Goal: Information Seeking & Learning: Learn about a topic

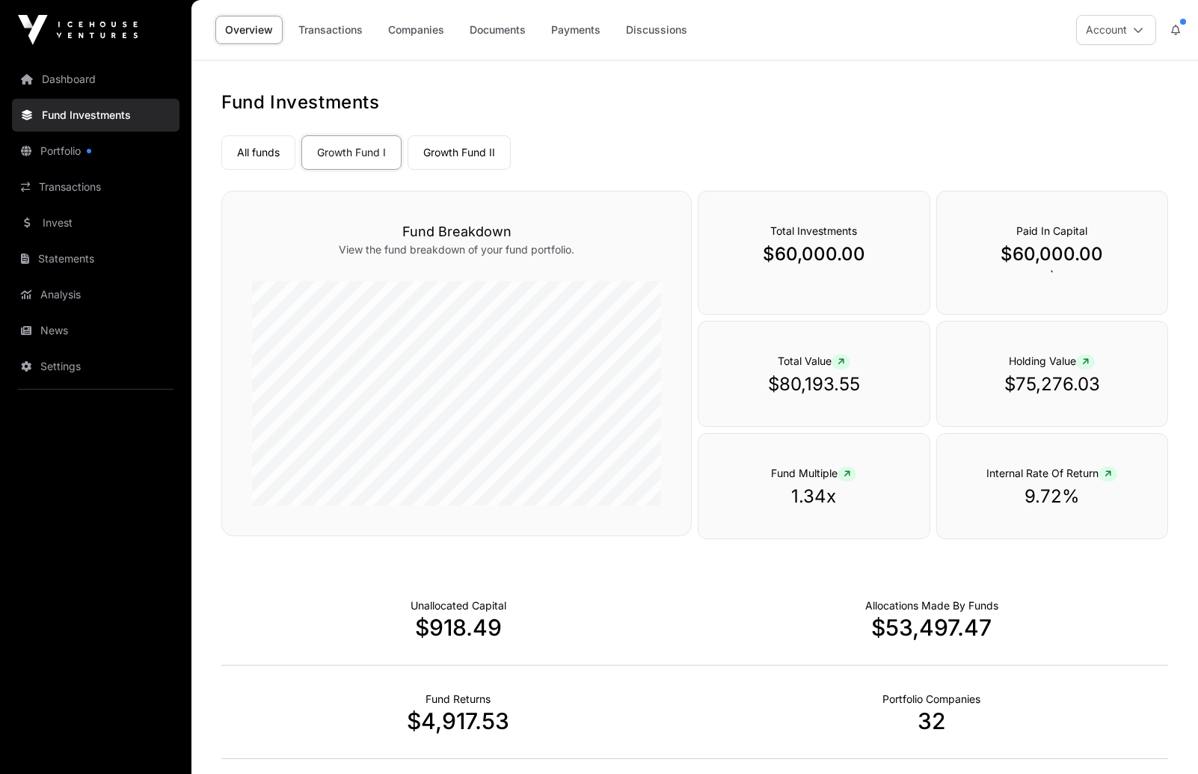
click at [842, 364] on icon at bounding box center [841, 362] width 7 height 9
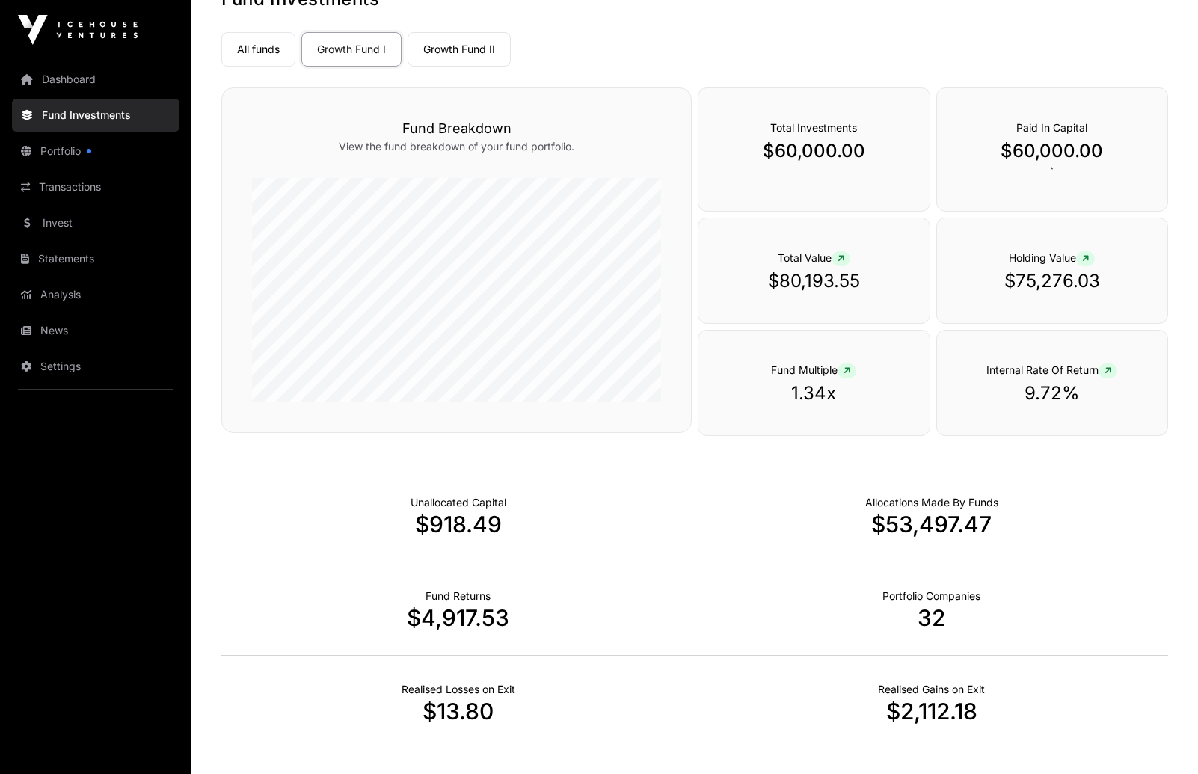
scroll to position [102, 0]
click at [363, 53] on link "Growth Fund I" at bounding box center [351, 50] width 100 height 34
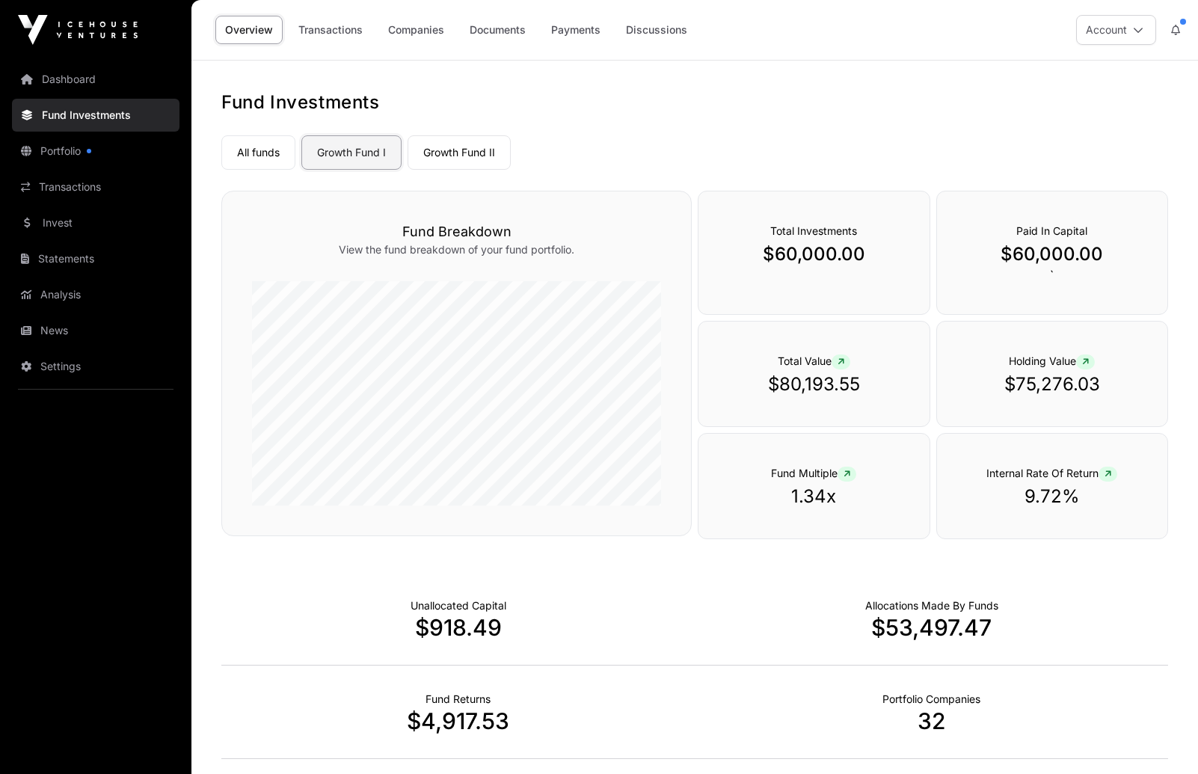
click at [339, 137] on link "Growth Fund I" at bounding box center [351, 152] width 100 height 34
click at [251, 158] on link "All funds" at bounding box center [258, 152] width 74 height 34
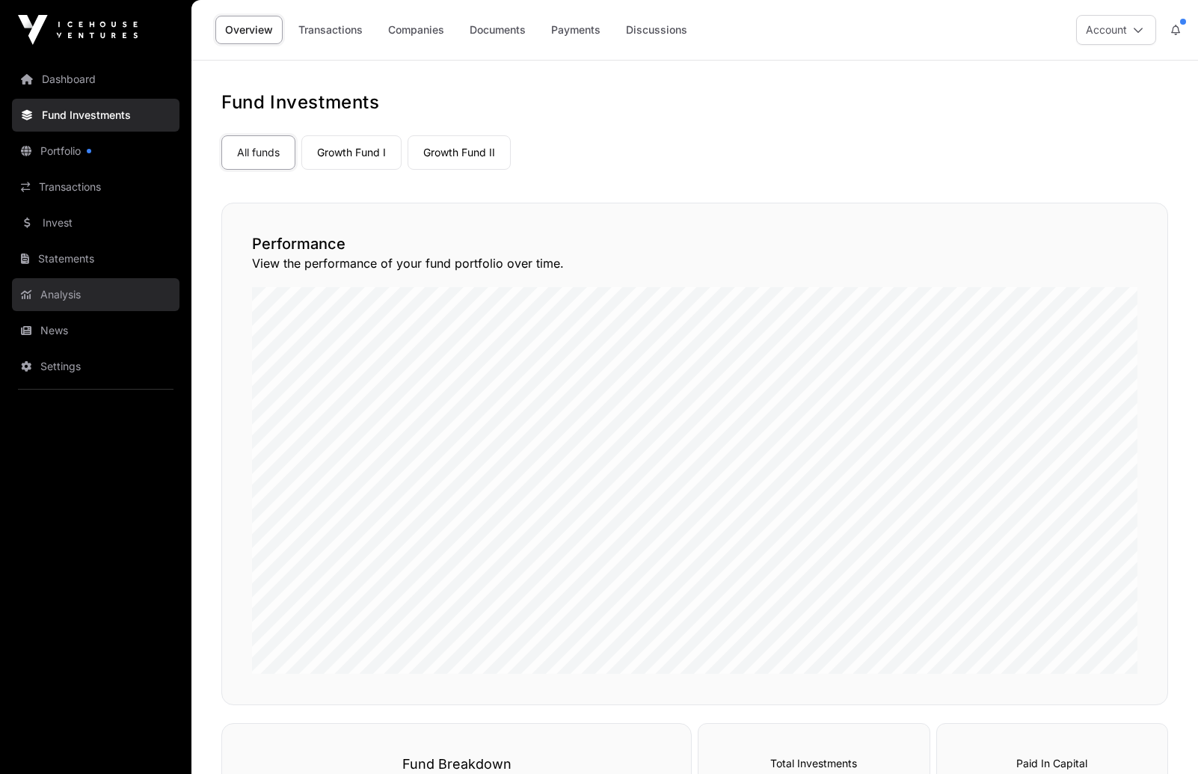
click at [46, 293] on link "Analysis" at bounding box center [96, 294] width 168 height 33
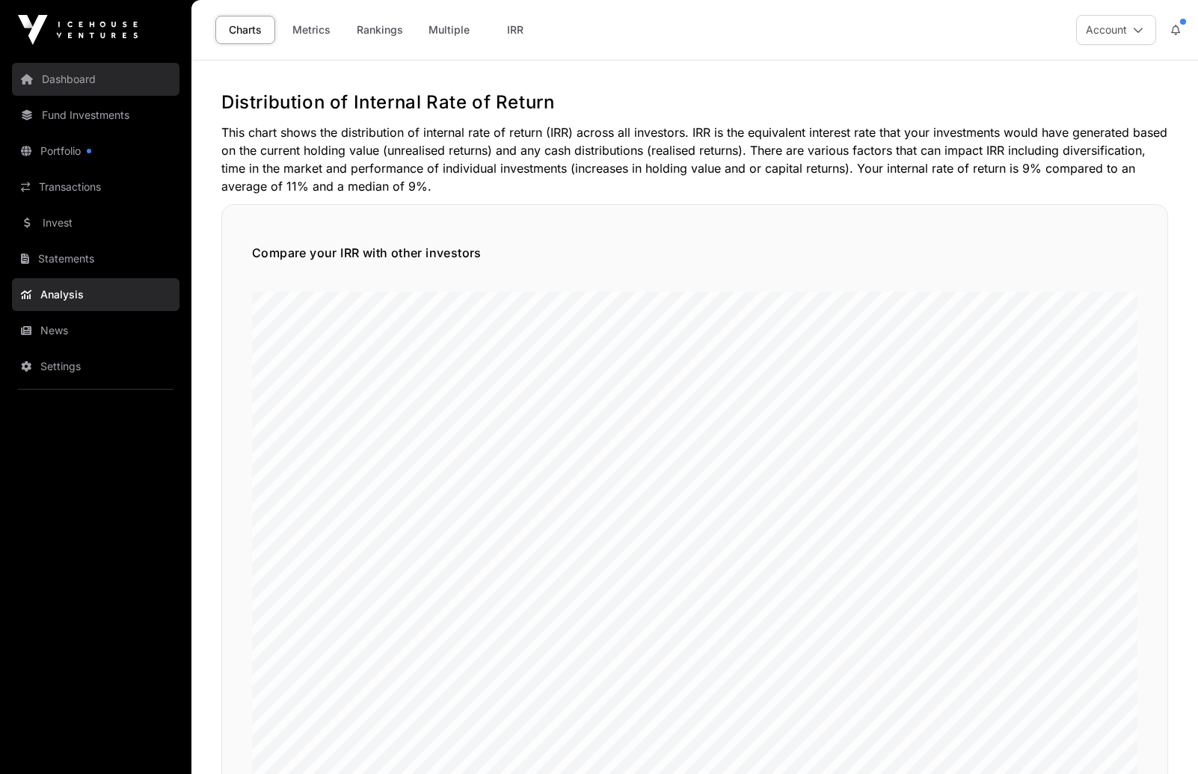
click at [53, 76] on link "Dashboard" at bounding box center [96, 79] width 168 height 33
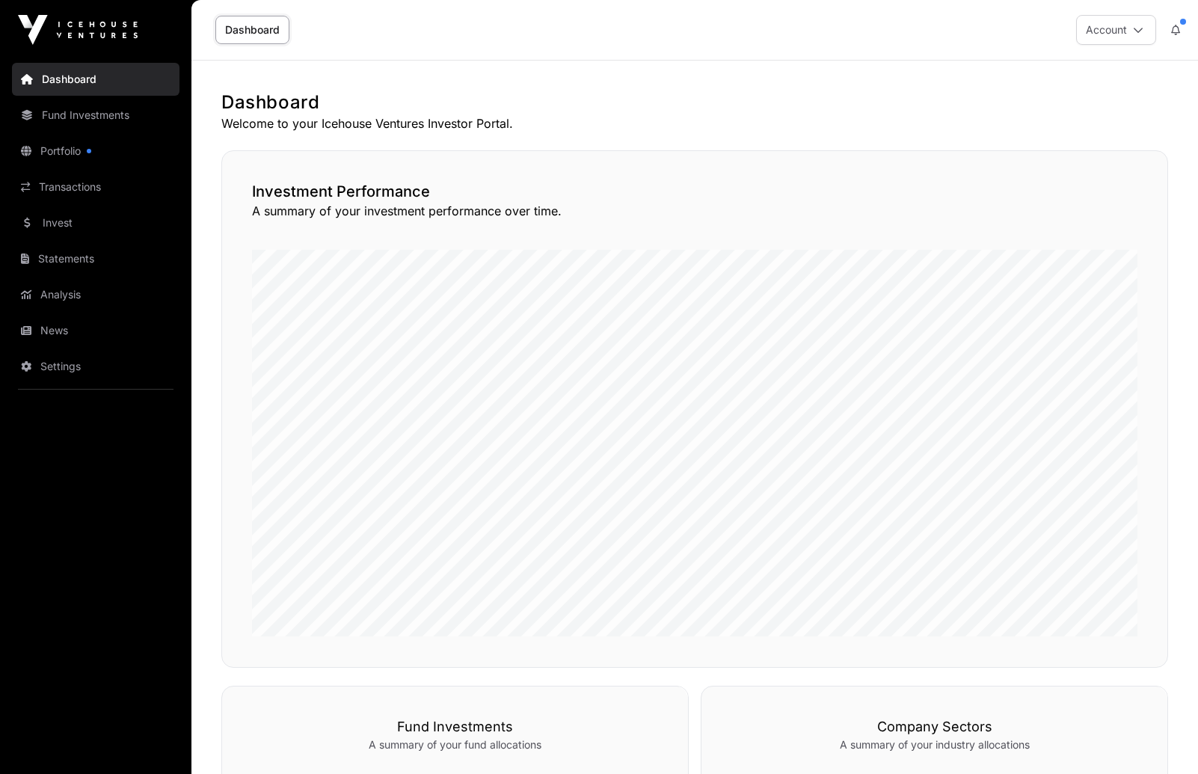
click at [257, 32] on link "Dashboard" at bounding box center [252, 30] width 74 height 28
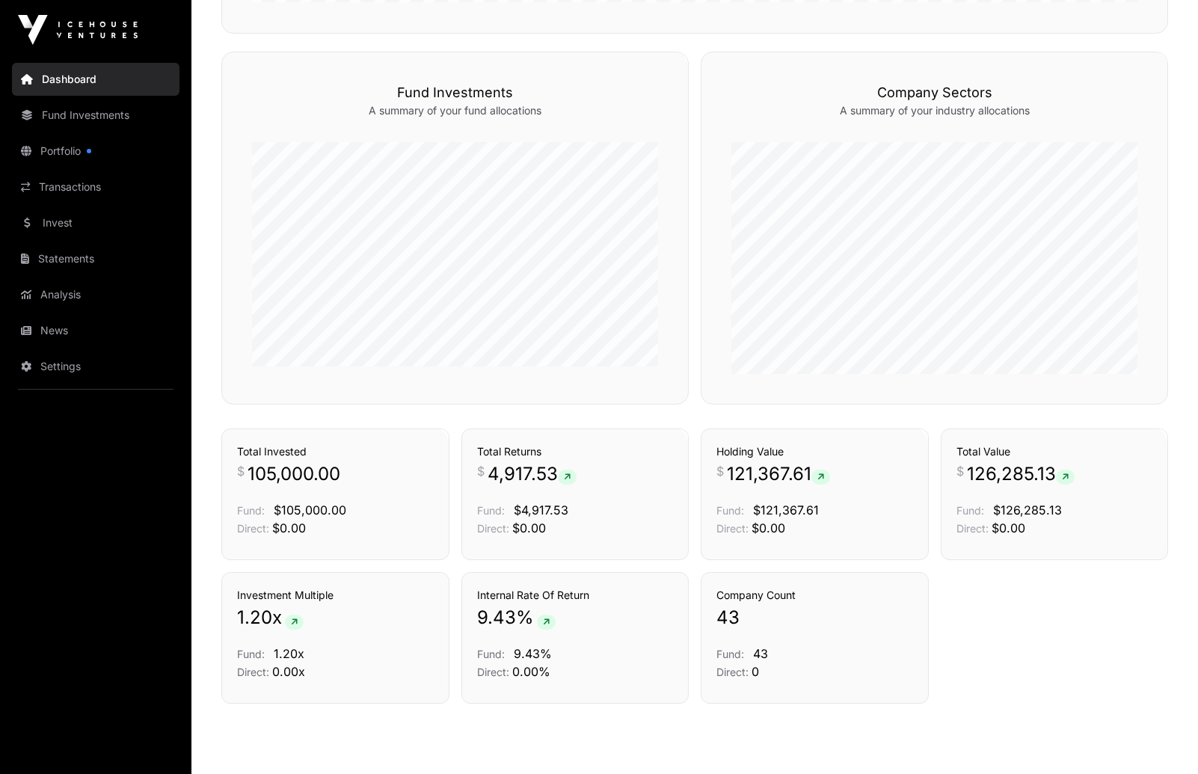
scroll to position [634, 0]
click at [1069, 476] on icon at bounding box center [1065, 477] width 7 height 9
click at [1134, 447] on link "Holdings" at bounding box center [1131, 448] width 43 height 15
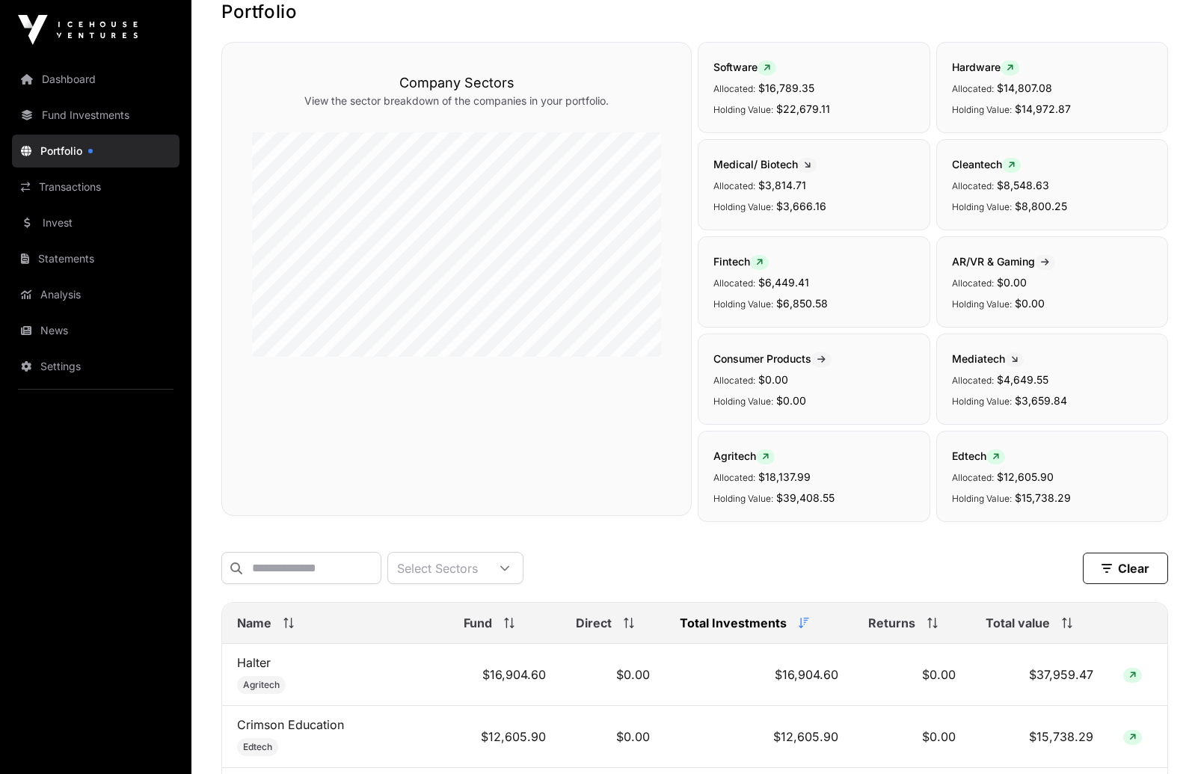
scroll to position [165, 0]
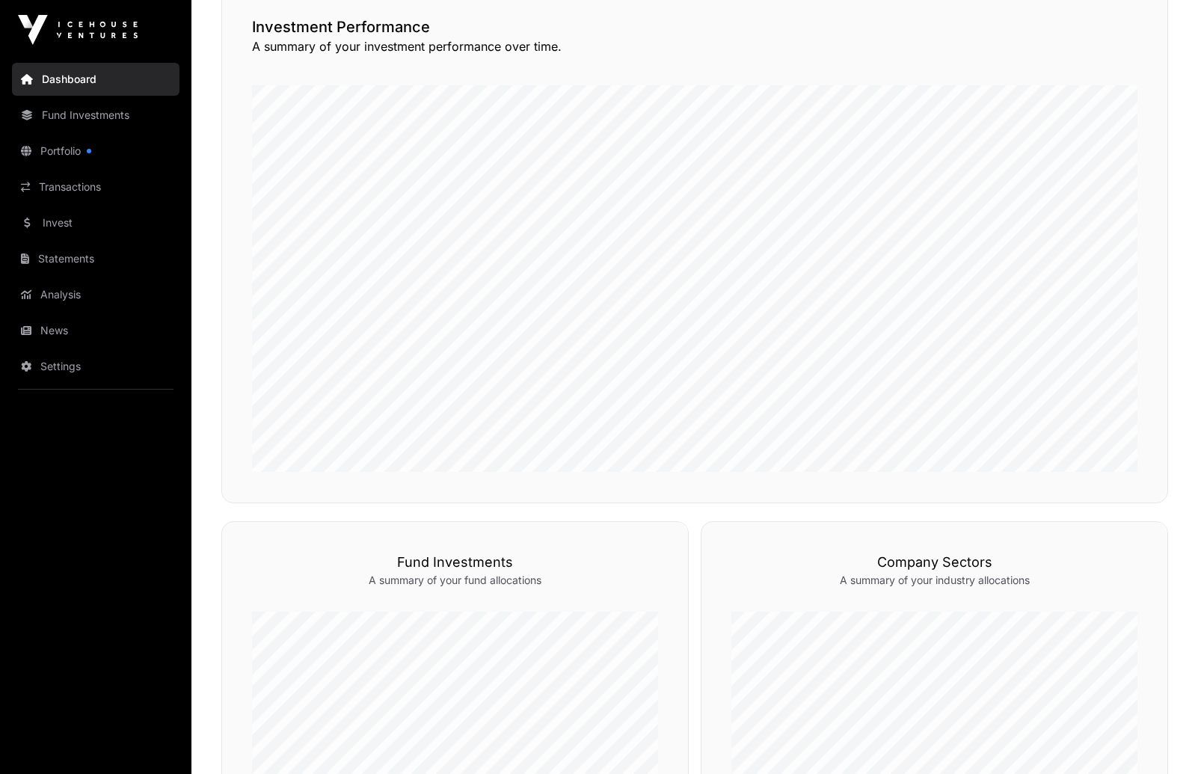
scroll to position [634, 0]
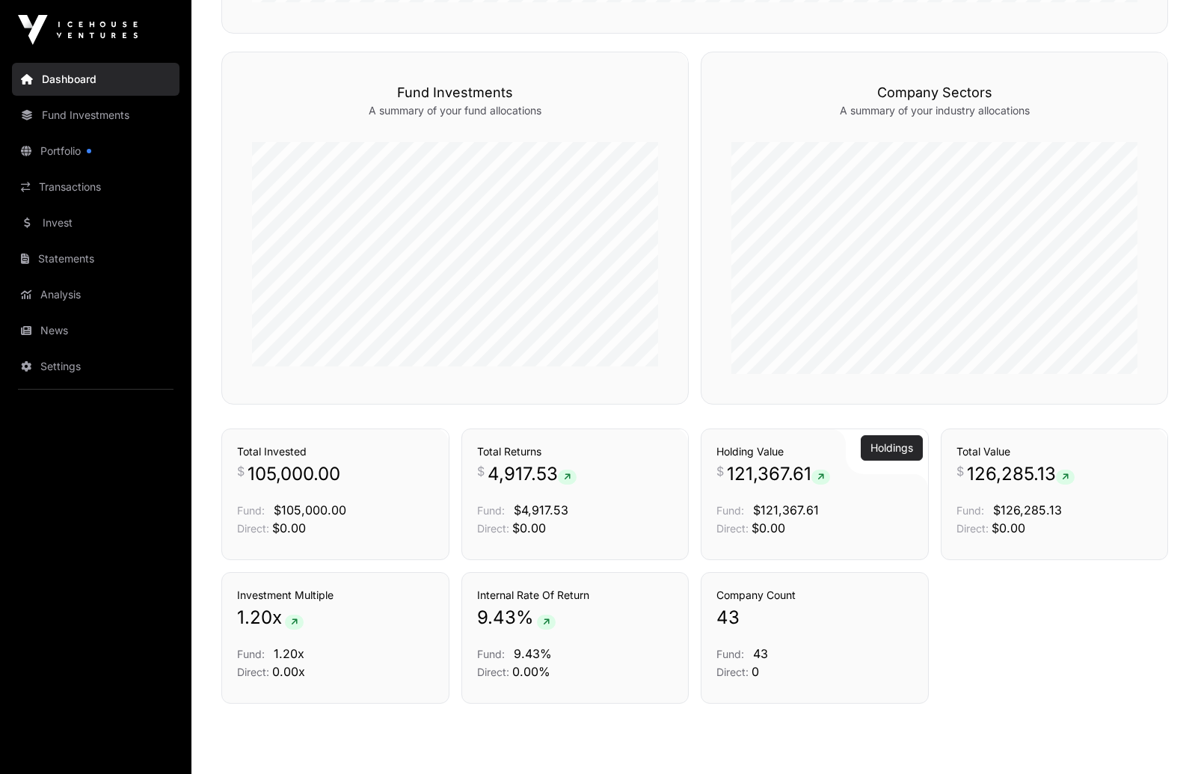
click at [890, 447] on link "Holdings" at bounding box center [892, 448] width 43 height 15
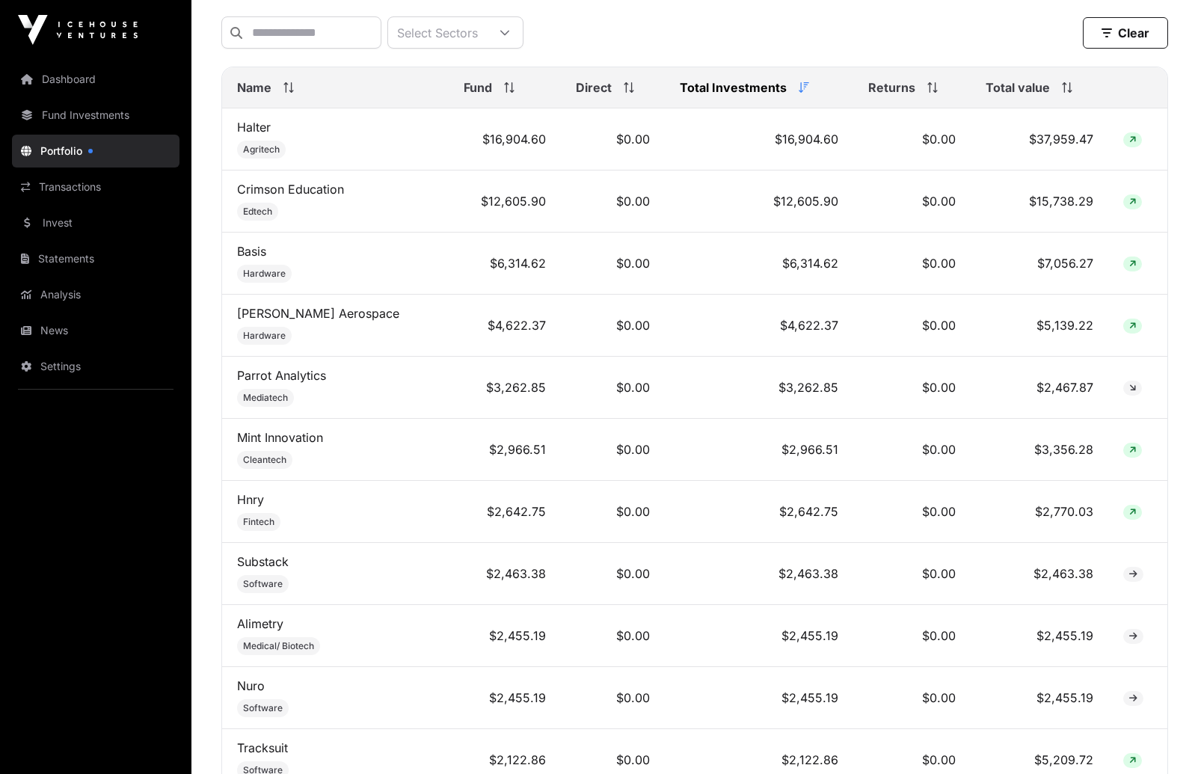
scroll to position [613, 0]
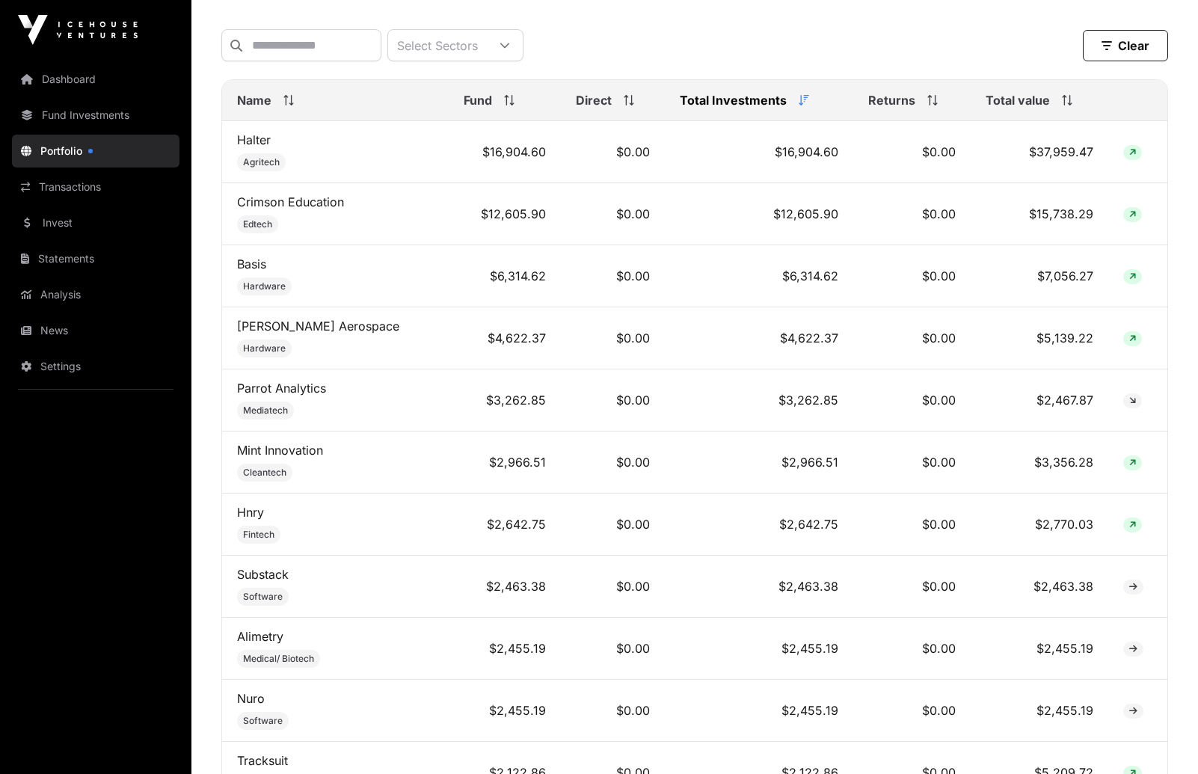
click at [292, 105] on icon at bounding box center [288, 100] width 10 height 10
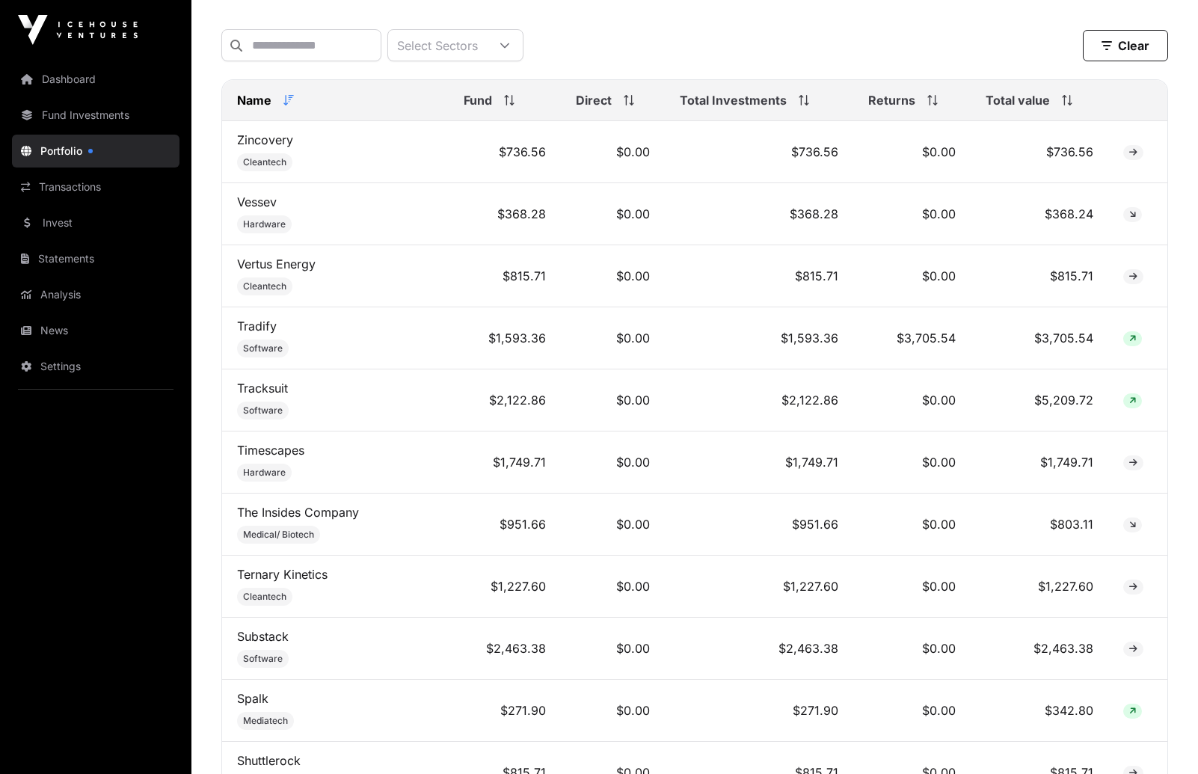
click at [292, 105] on icon at bounding box center [288, 100] width 10 height 10
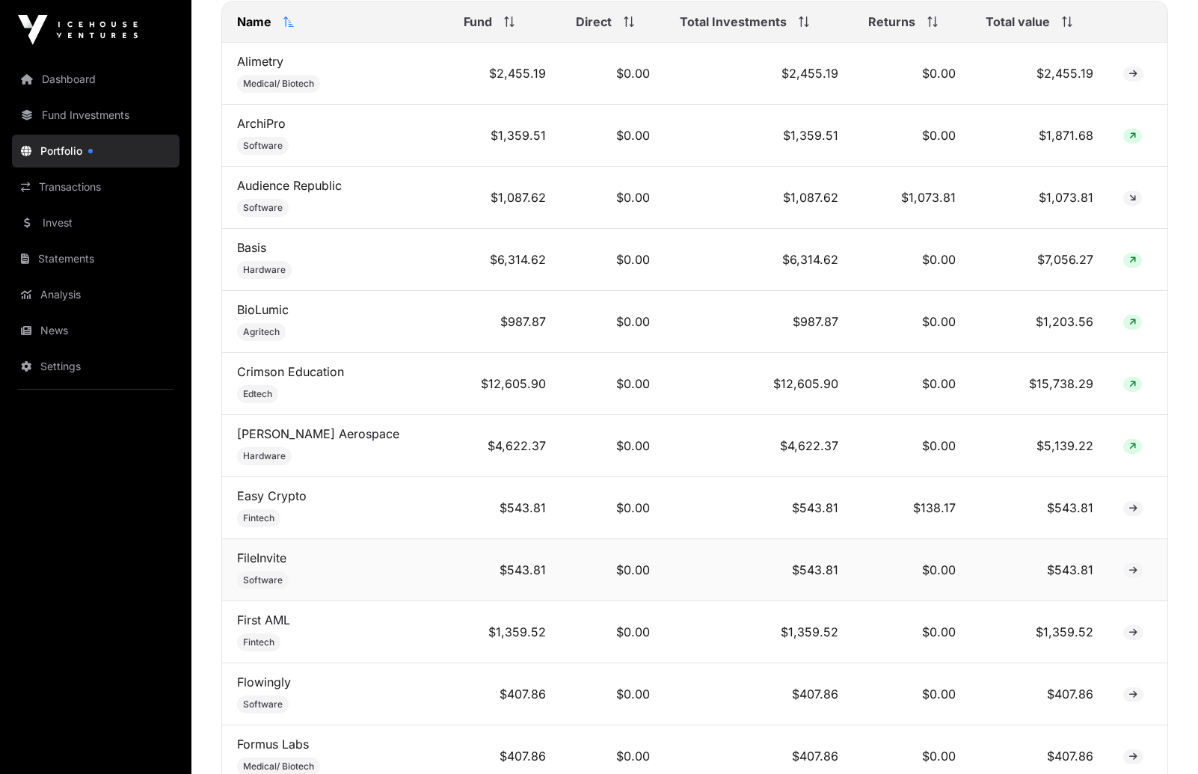
scroll to position [693, 0]
click at [73, 83] on link "Dashboard" at bounding box center [96, 79] width 168 height 33
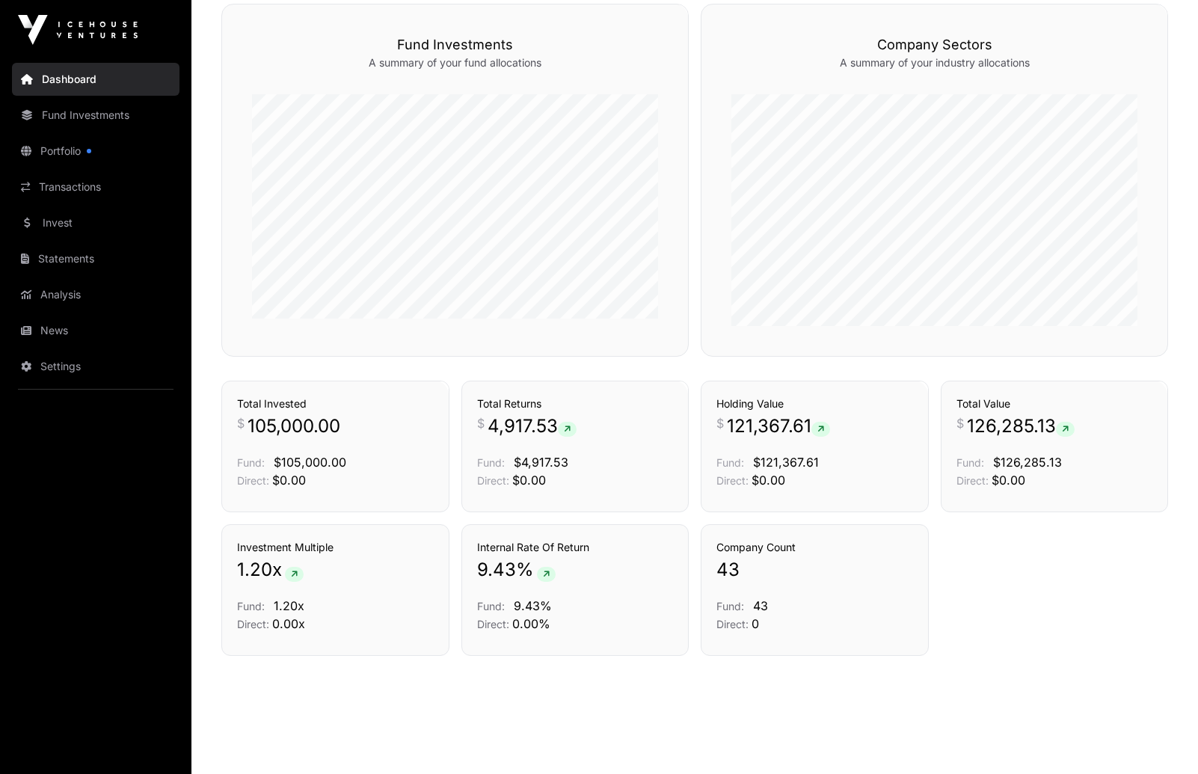
scroll to position [654, 0]
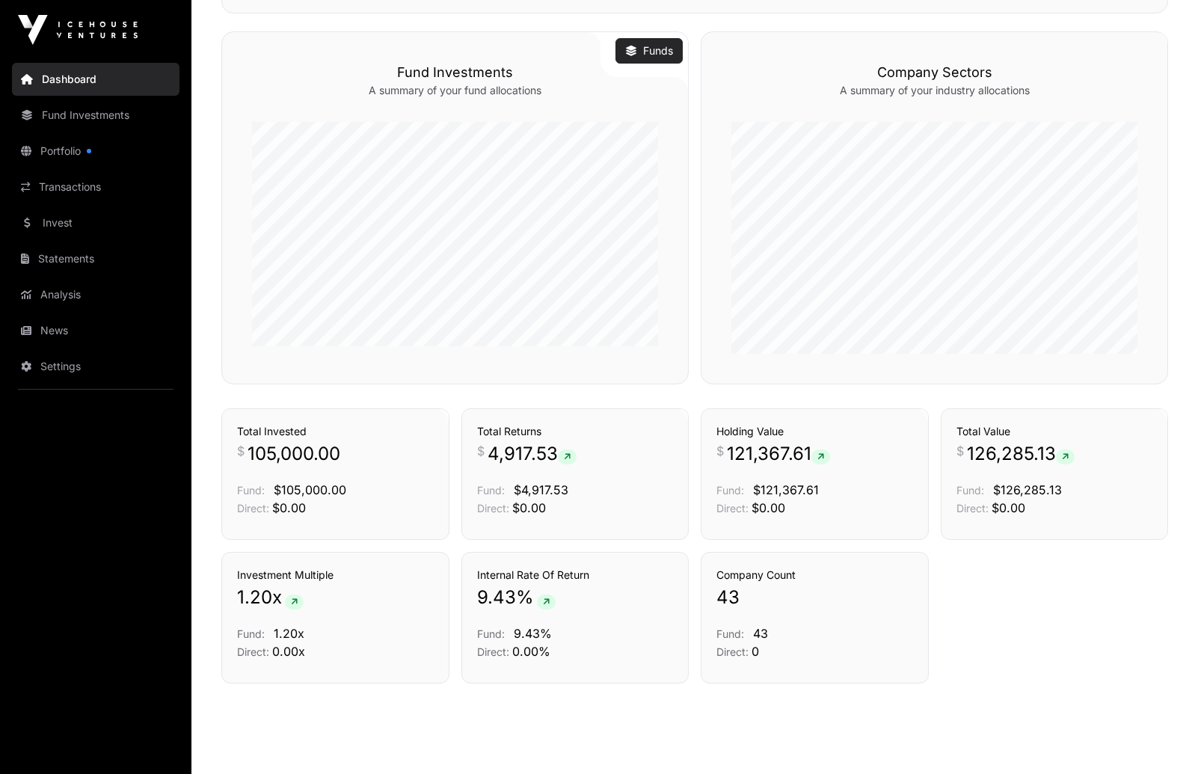
click at [643, 49] on link "Funds" at bounding box center [649, 50] width 48 height 15
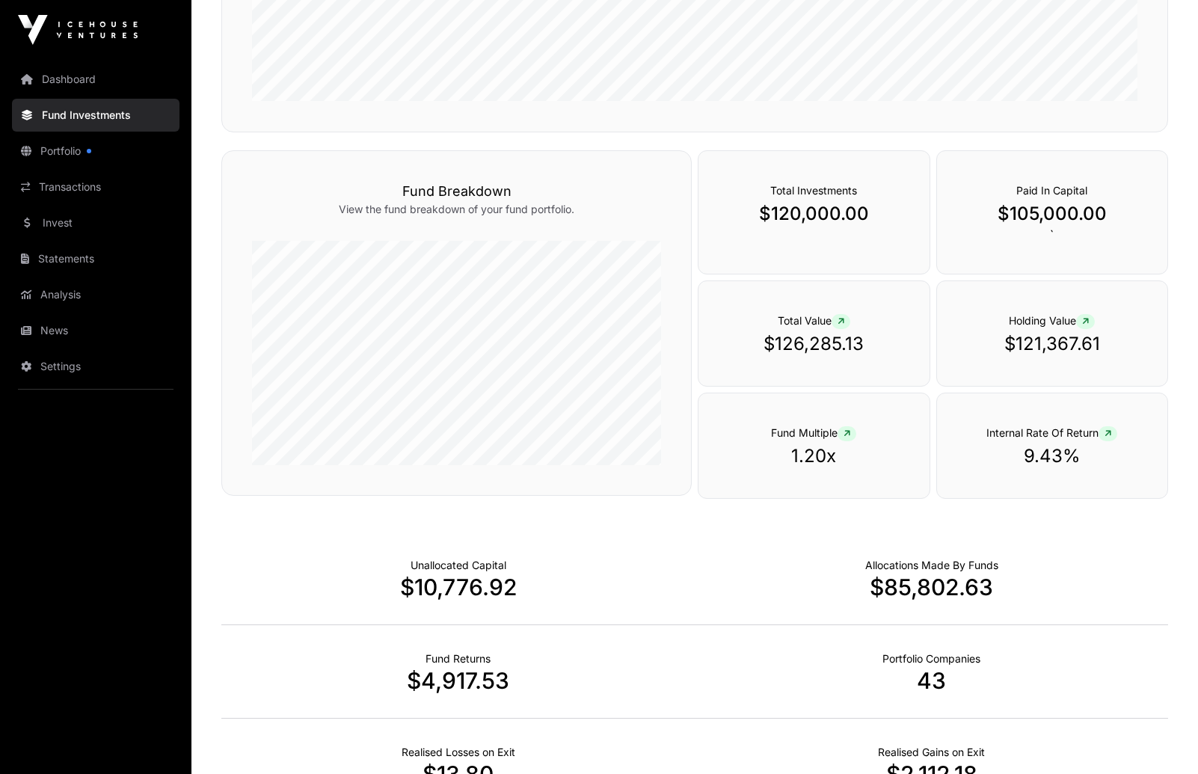
scroll to position [571, 0]
click at [848, 436] on icon at bounding box center [847, 436] width 7 height 9
click at [848, 434] on icon at bounding box center [847, 436] width 7 height 9
click at [839, 319] on icon at bounding box center [841, 323] width 7 height 9
click at [1088, 323] on icon at bounding box center [1085, 323] width 7 height 9
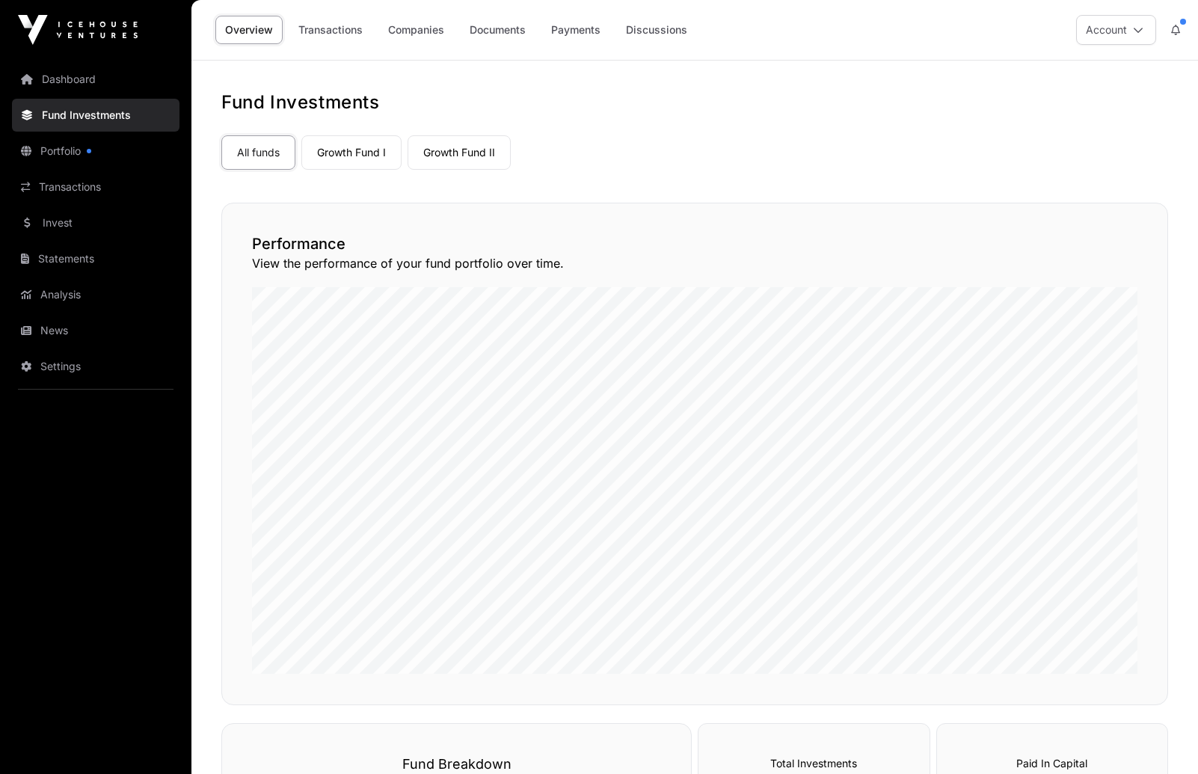
scroll to position [0, 0]
click at [341, 156] on link "Growth Fund I" at bounding box center [351, 152] width 100 height 34
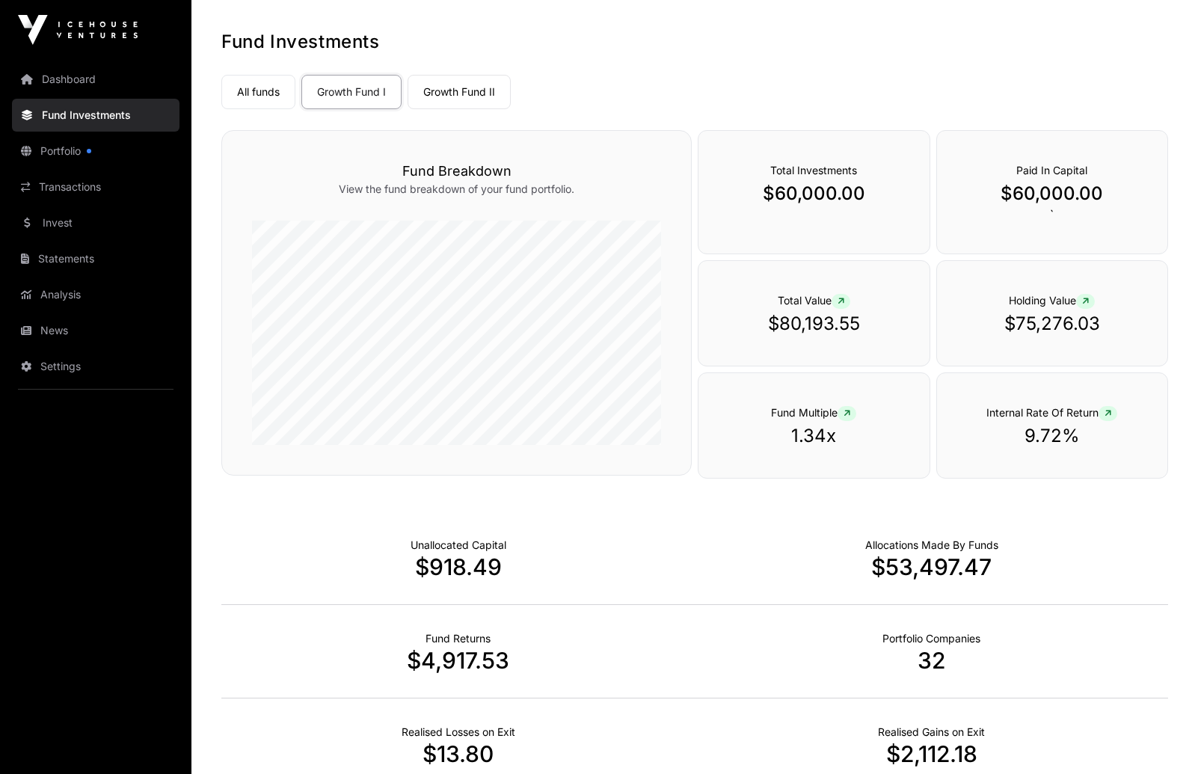
scroll to position [61, 0]
click at [838, 300] on span at bounding box center [841, 300] width 19 height 15
click at [839, 300] on icon at bounding box center [841, 300] width 7 height 9
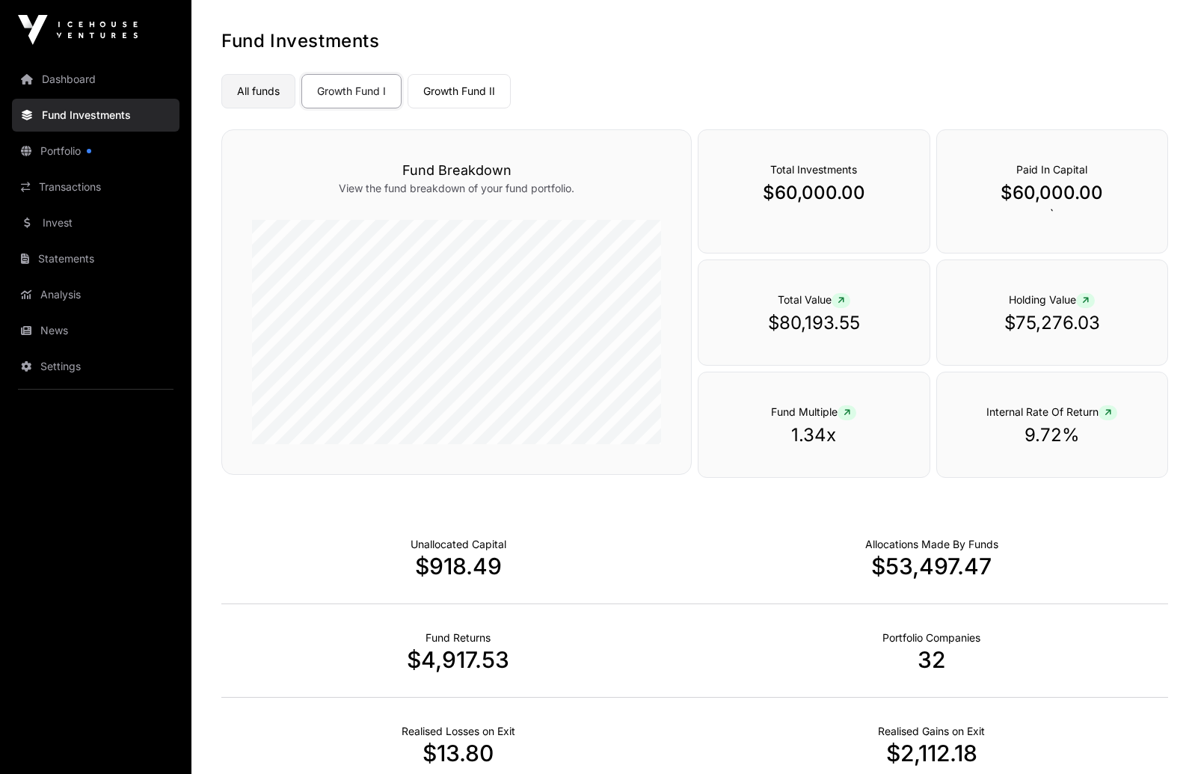
click at [250, 93] on link "All funds" at bounding box center [258, 91] width 74 height 34
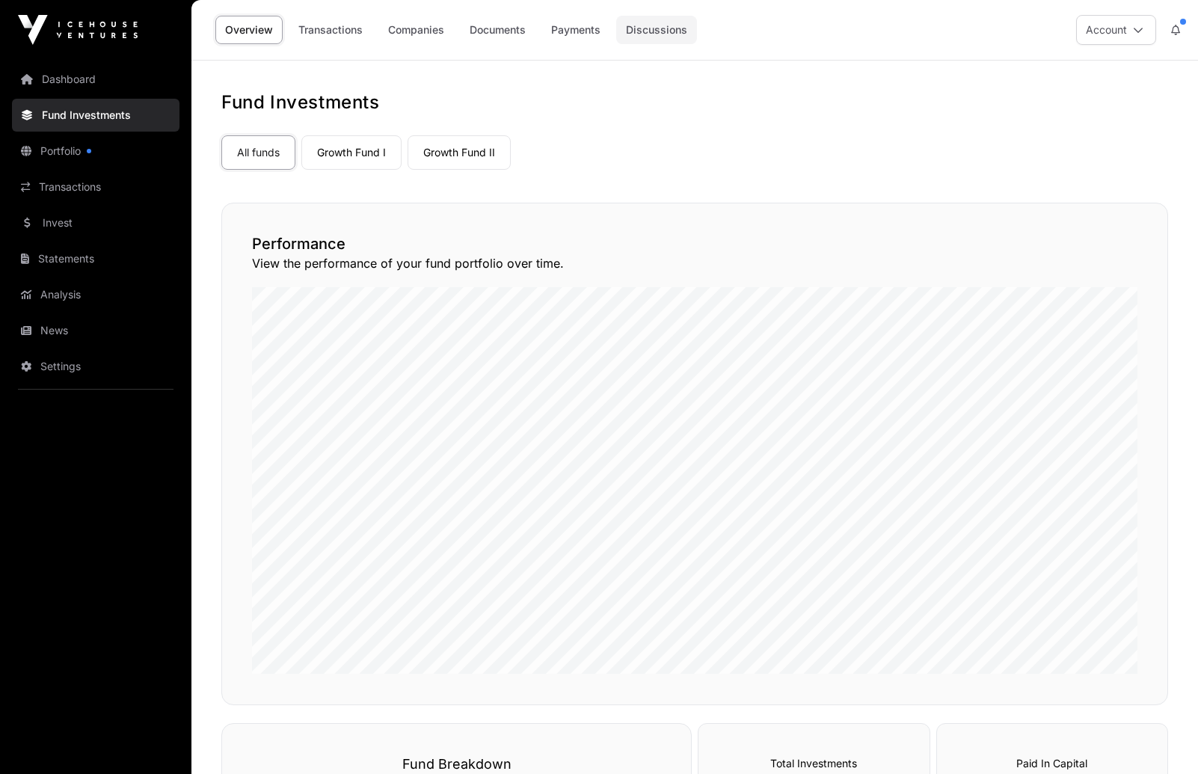
click at [675, 37] on link "Discussions" at bounding box center [656, 30] width 81 height 28
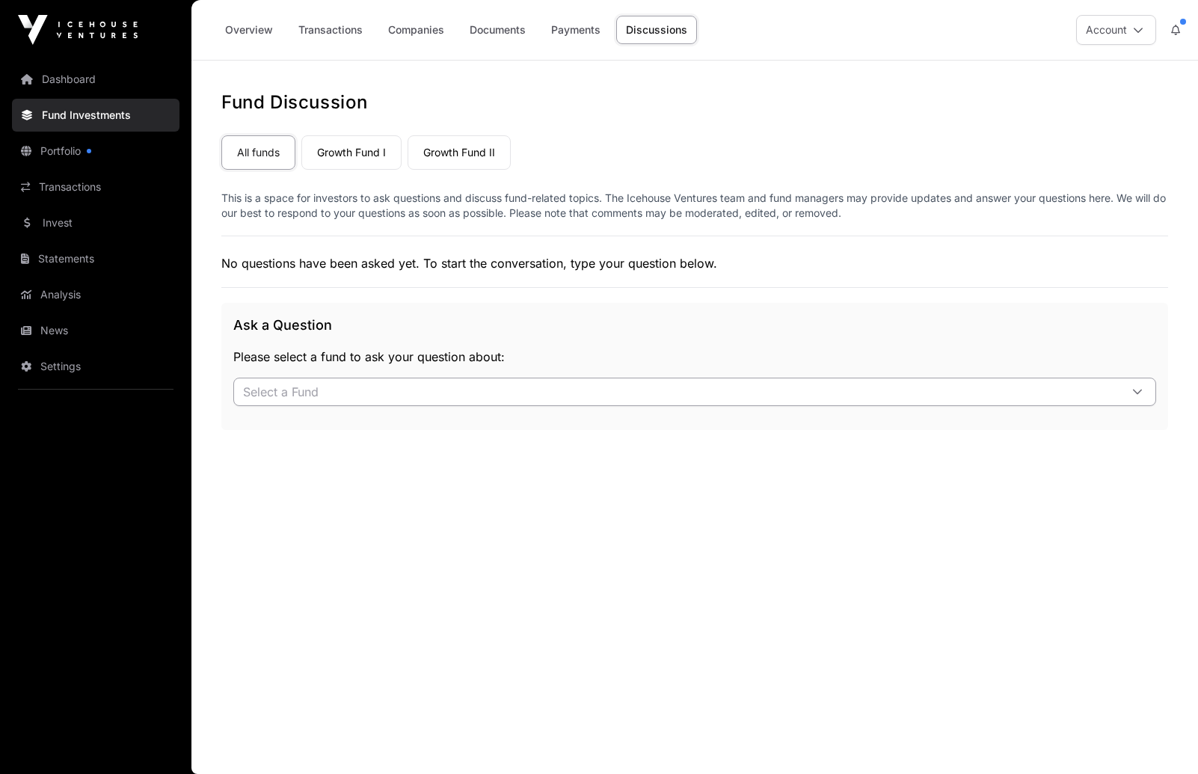
click at [509, 387] on span "Select a Fund" at bounding box center [677, 391] width 886 height 27
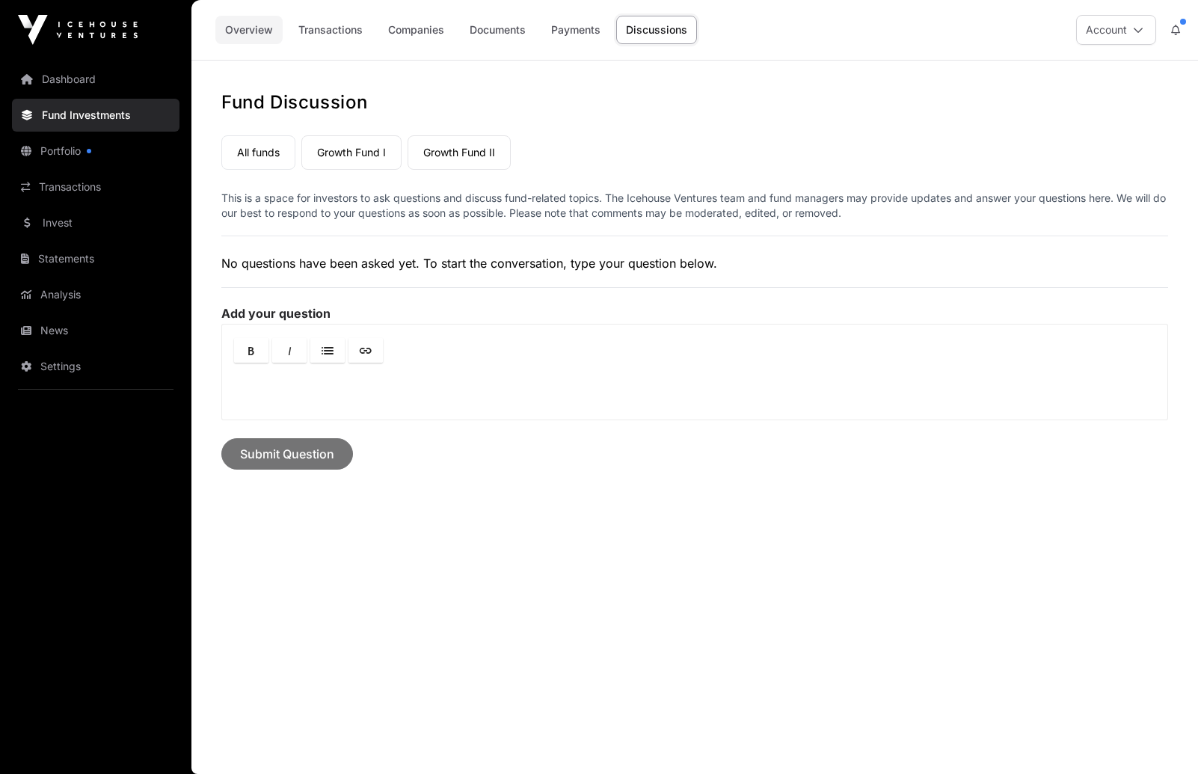
click at [247, 34] on link "Overview" at bounding box center [248, 30] width 67 height 28
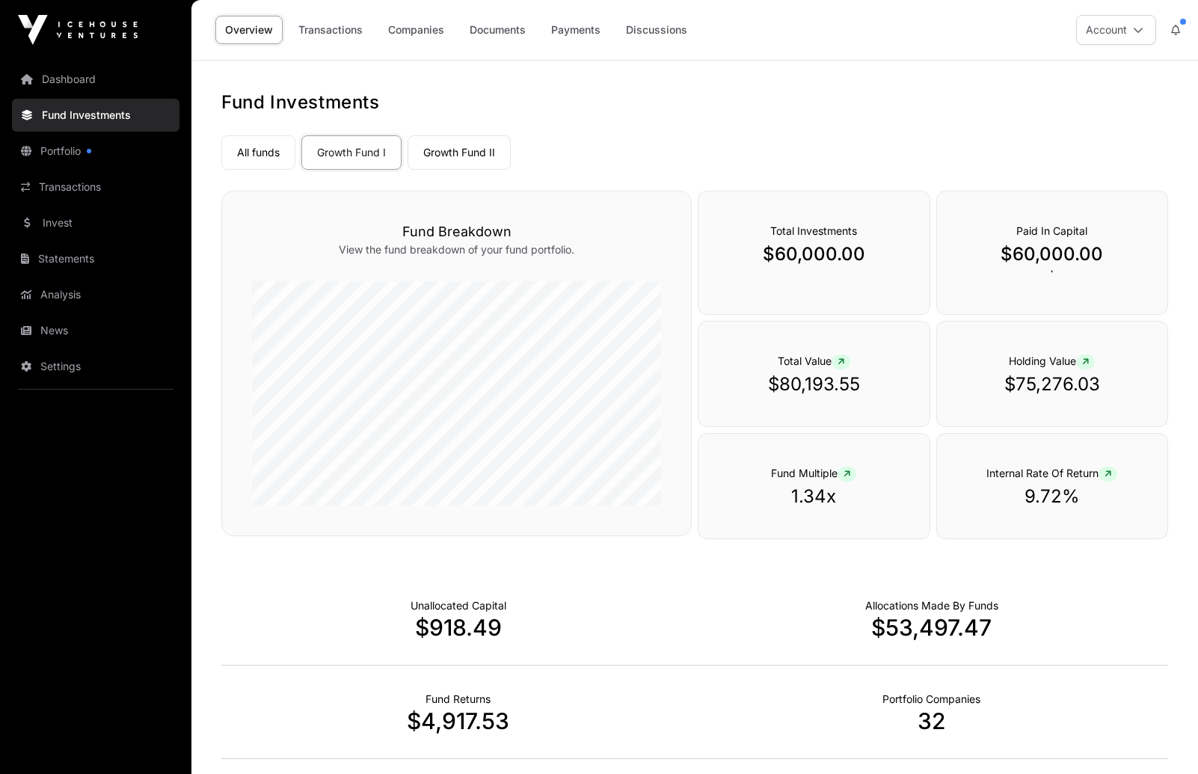
scroll to position [1, 0]
click at [412, 32] on link "Companies" at bounding box center [416, 29] width 76 height 28
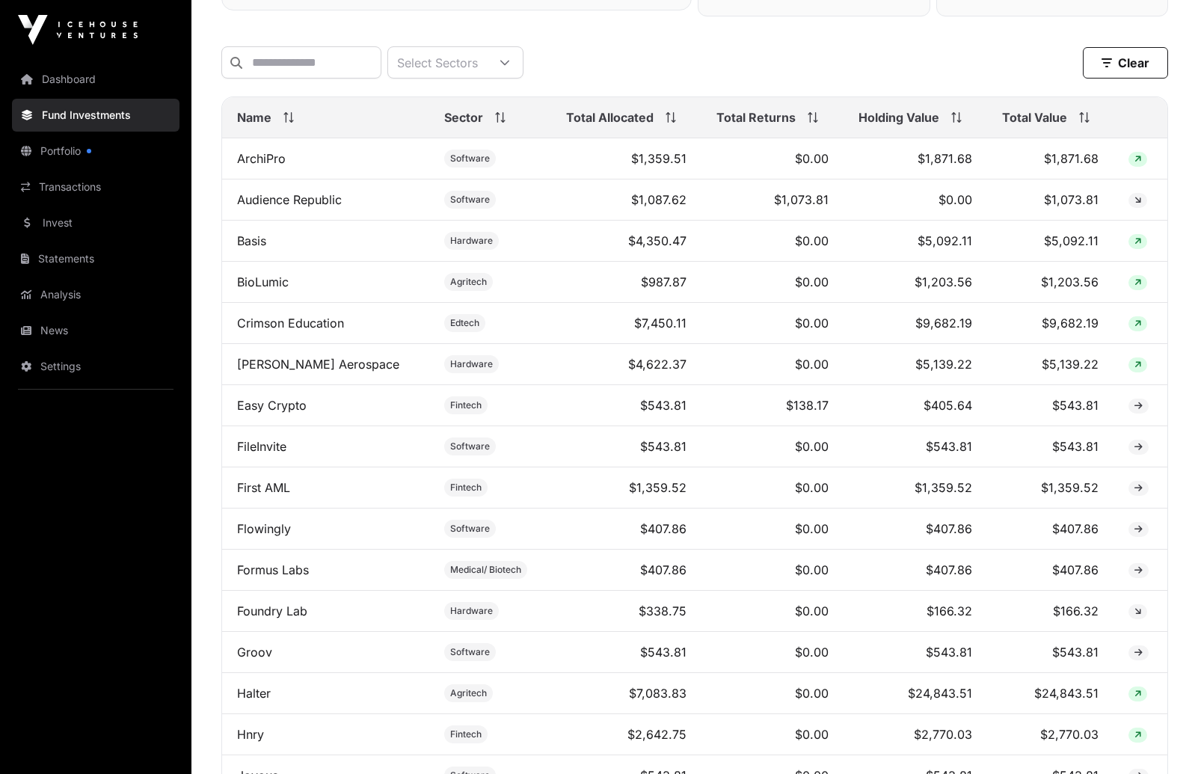
scroll to position [574, 0]
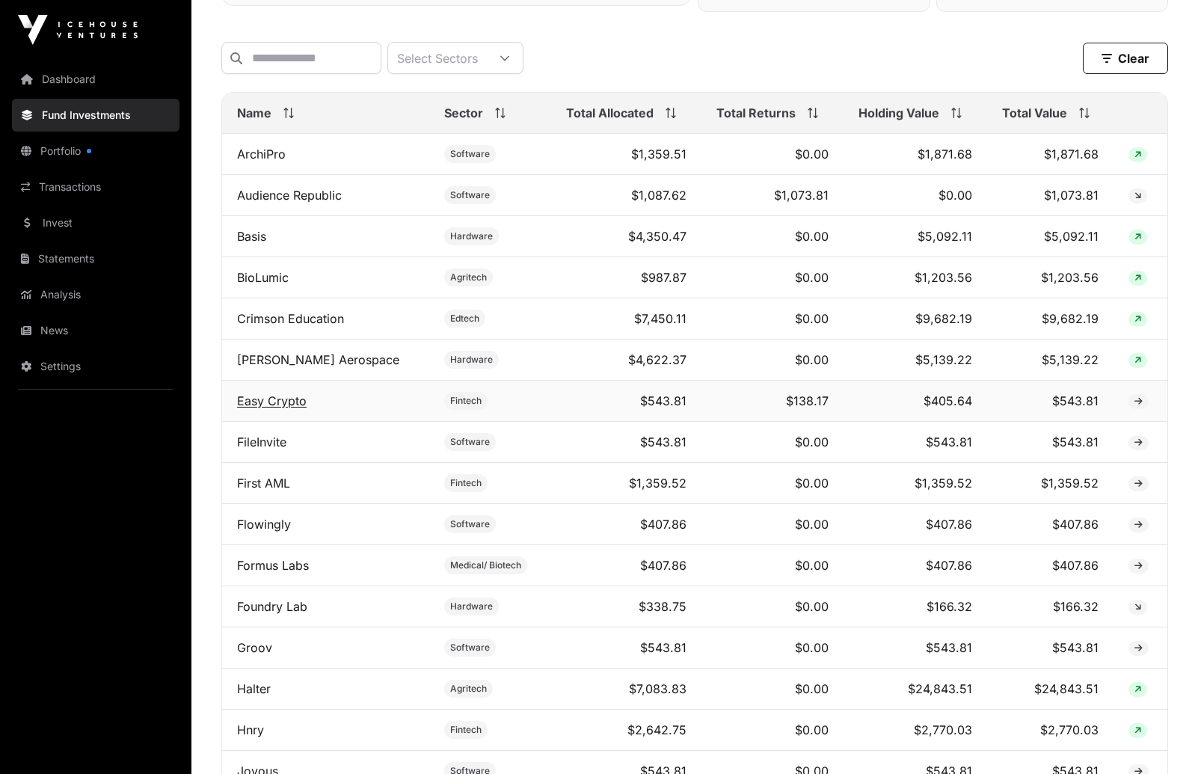
click at [277, 405] on link "Easy Crypto" at bounding box center [272, 400] width 70 height 15
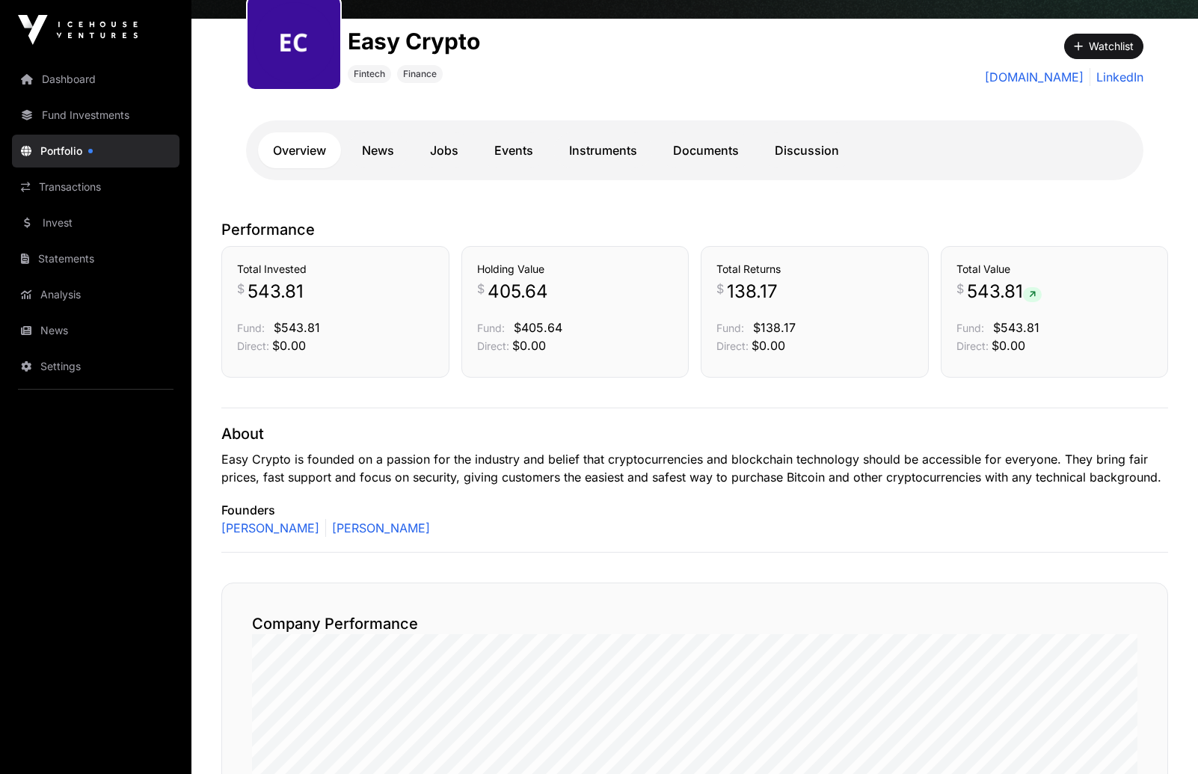
scroll to position [183, 0]
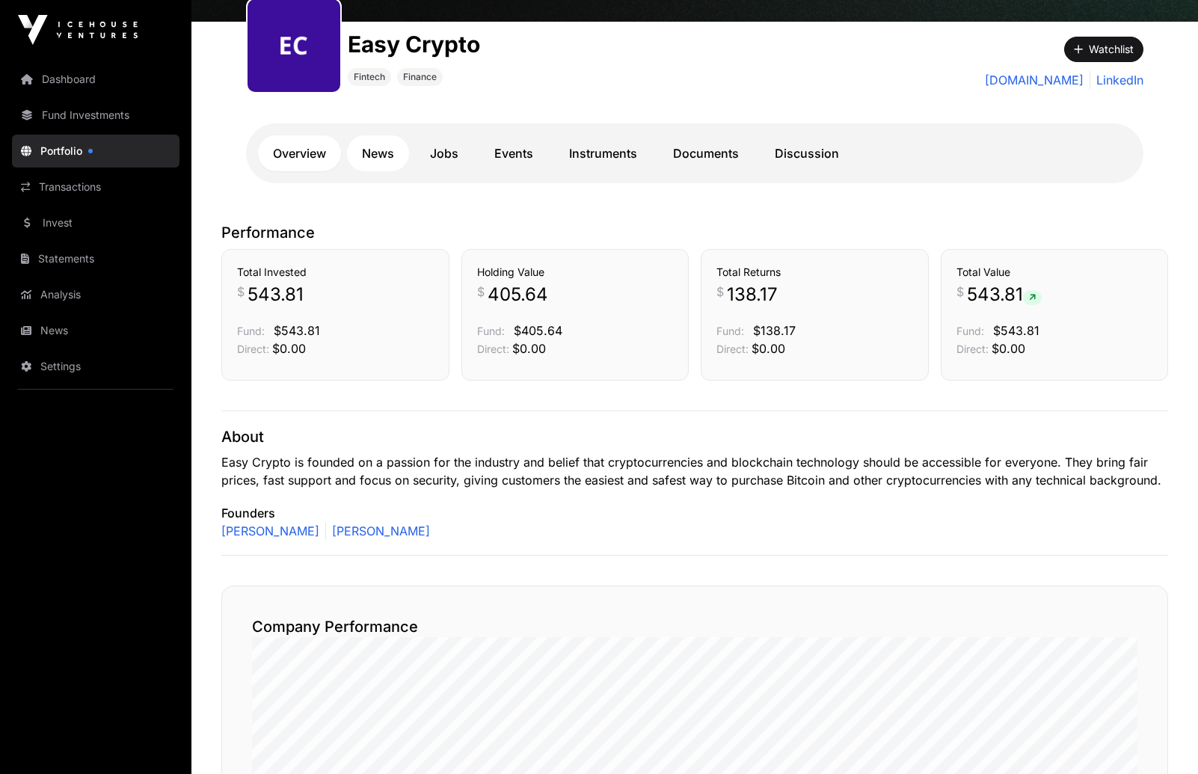
click at [380, 153] on link "News" at bounding box center [378, 153] width 62 height 36
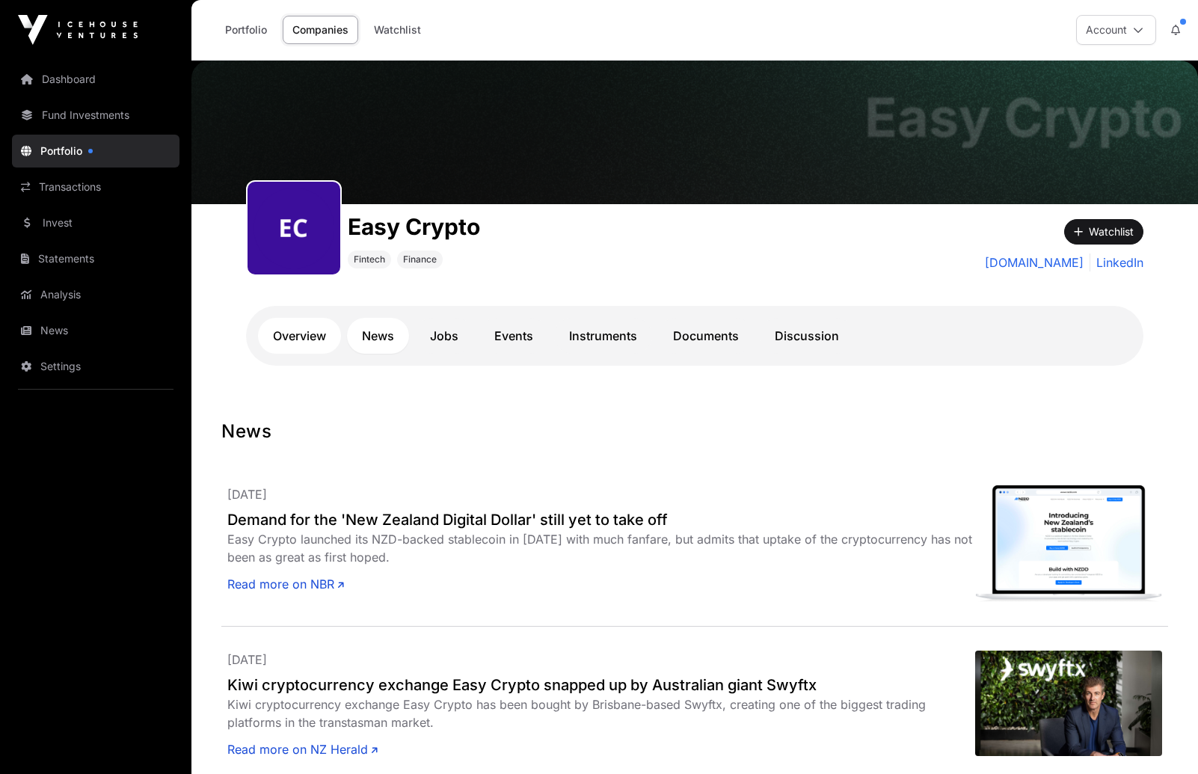
click at [321, 332] on link "Overview" at bounding box center [299, 336] width 83 height 36
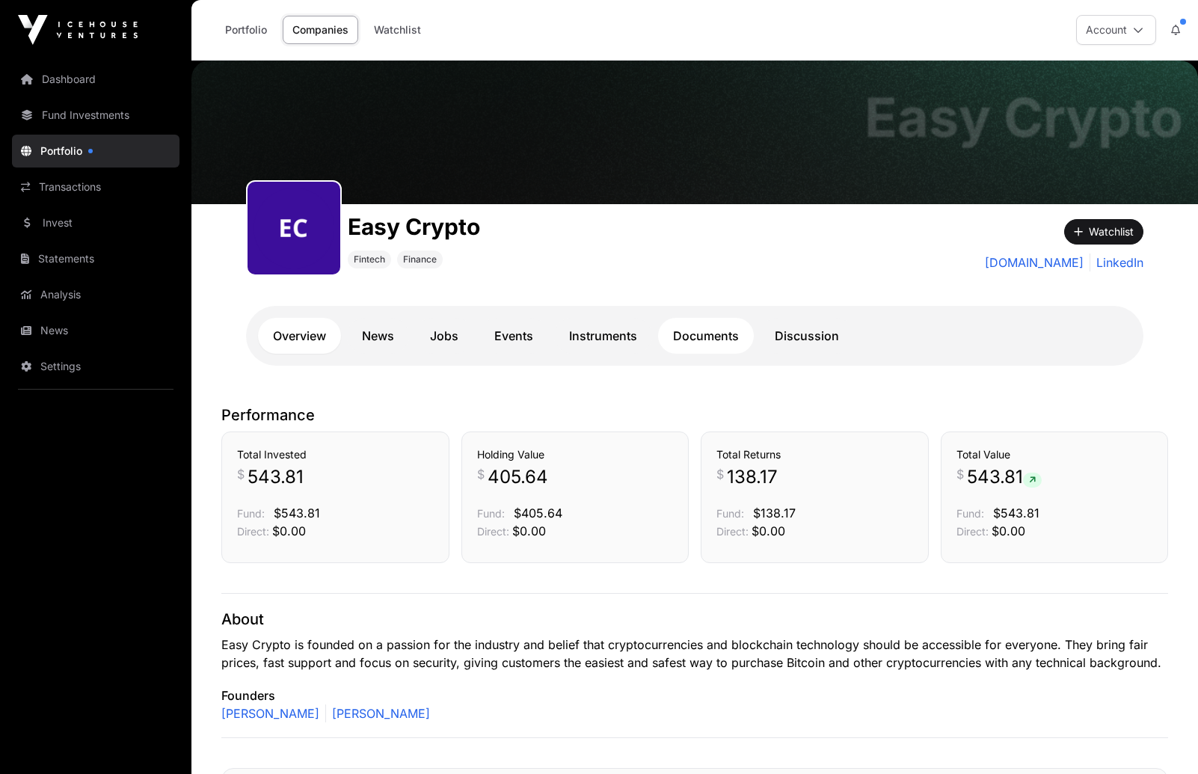
click at [717, 340] on link "Documents" at bounding box center [706, 336] width 96 height 36
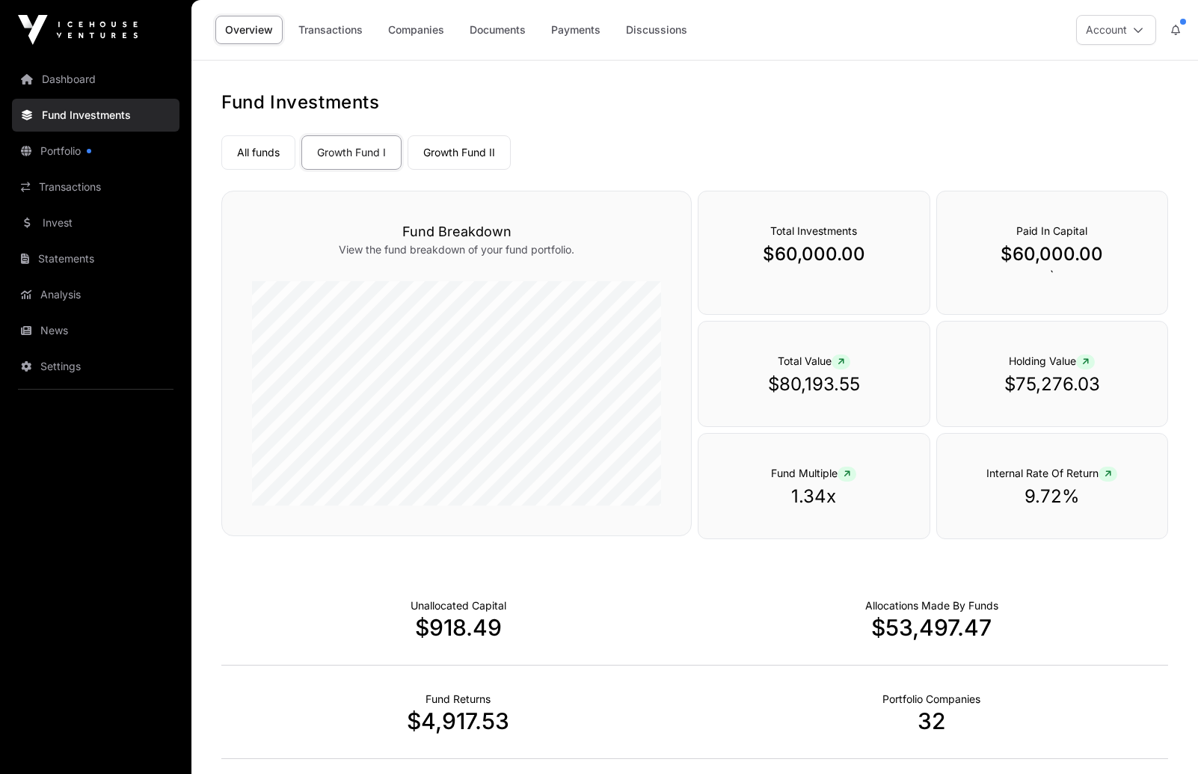
scroll to position [-1, 0]
click at [1089, 361] on icon at bounding box center [1085, 362] width 7 height 9
